Goal: Task Accomplishment & Management: Complete application form

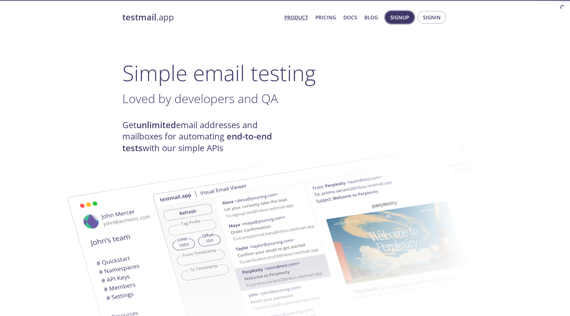
click at [407, 17] on span "Signup" at bounding box center [400, 17] width 19 height 9
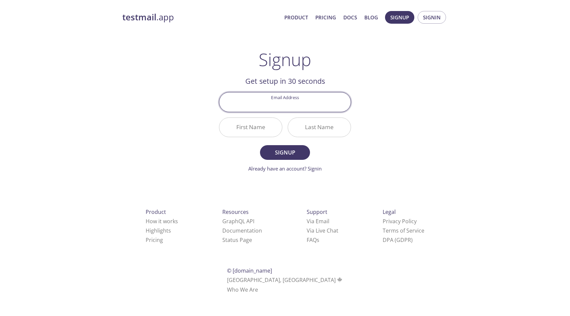
click at [306, 97] on input "Email Address" at bounding box center [285, 101] width 131 height 19
type input "[PERSON_NAME][EMAIL_ADDRESS][DOMAIN_NAME]"
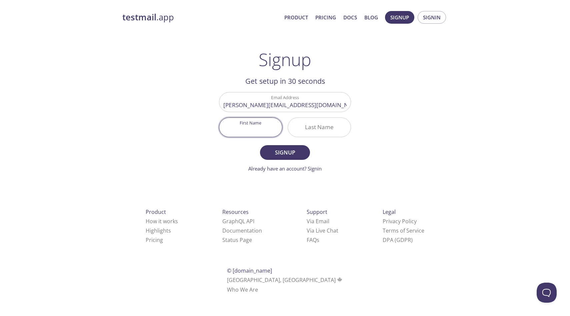
click at [274, 123] on input "First Name" at bounding box center [251, 127] width 63 height 19
click at [331, 104] on input "[PERSON_NAME][EMAIL_ADDRESS][DOMAIN_NAME]" at bounding box center [285, 101] width 131 height 19
